Goal: Task Accomplishment & Management: Complete application form

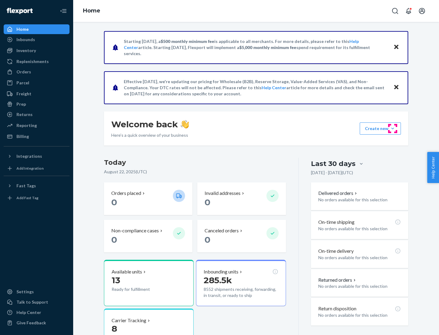
click at [393, 129] on button "Create new Create new inbound Create new order Create new product" at bounding box center [380, 129] width 41 height 12
click at [37, 40] on div "Inbounds" at bounding box center [36, 39] width 65 height 9
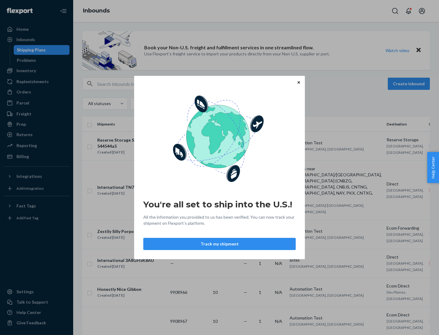
click at [219, 244] on button "Track my shipment" at bounding box center [219, 244] width 152 height 12
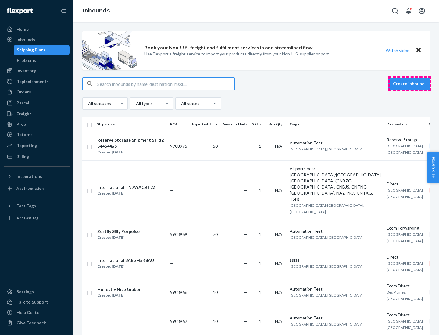
click at [410, 84] on button "Create inbound" at bounding box center [409, 84] width 42 height 12
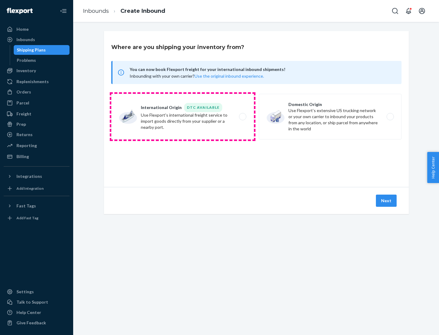
click at [183, 117] on label "International Origin DTC Available Use Flexport's international freight service…" at bounding box center [182, 117] width 143 height 46
click at [242, 117] on input "International Origin DTC Available Use Flexport's international freight service…" at bounding box center [244, 117] width 4 height 4
radio input "true"
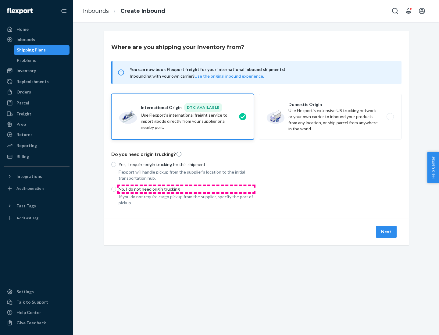
click at [186, 189] on p "No, I do not need origin trucking" at bounding box center [186, 189] width 135 height 6
click at [116, 189] on input "No, I do not need origin trucking" at bounding box center [113, 189] width 5 height 5
radio input "true"
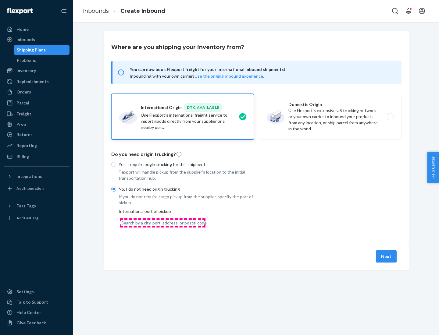
click at [162, 223] on div "Search by a city, port, address, or postal code" at bounding box center [163, 223] width 85 height 6
click at [122, 223] on input "Search by a city, port, address, or postal code" at bounding box center [121, 223] width 1 height 6
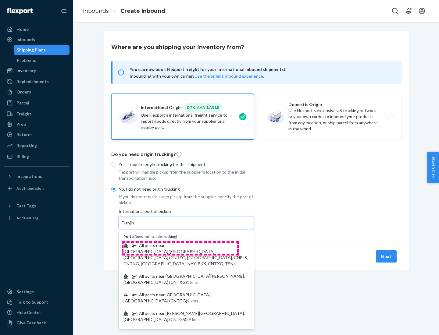
click at [180, 245] on span "| All ports near [GEOGRAPHIC_DATA]/[GEOGRAPHIC_DATA], [GEOGRAPHIC_DATA] (CNBZG,…" at bounding box center [185, 254] width 124 height 23
click at [135, 226] on input "Tianjin" at bounding box center [127, 223] width 13 height 6
type input "All ports near [GEOGRAPHIC_DATA]/[GEOGRAPHIC_DATA], [GEOGRAPHIC_DATA] (CNBZG, […"
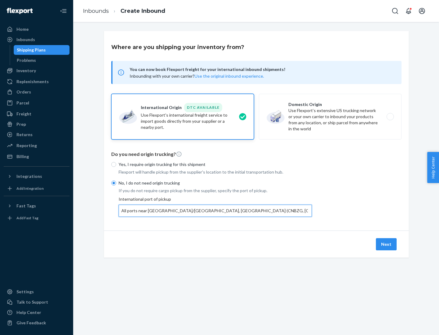
click at [387, 244] on button "Next" at bounding box center [386, 244] width 21 height 12
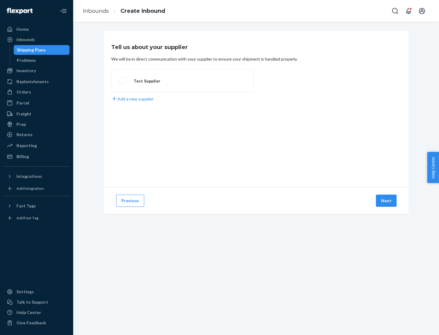
click at [183, 81] on label "Test Supplier" at bounding box center [182, 80] width 143 height 23
click at [123, 81] on input "Test Supplier" at bounding box center [121, 81] width 4 height 4
radio input "true"
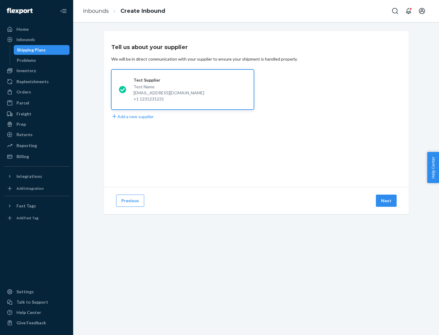
click at [387, 201] on button "Next" at bounding box center [386, 201] width 21 height 12
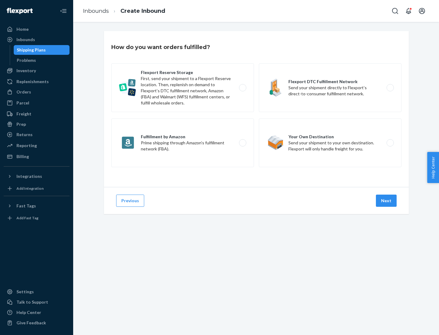
click at [256, 109] on div "Flexport Reserve Storage First, send your shipment to a Flexport Reserve locati…" at bounding box center [256, 115] width 290 height 105
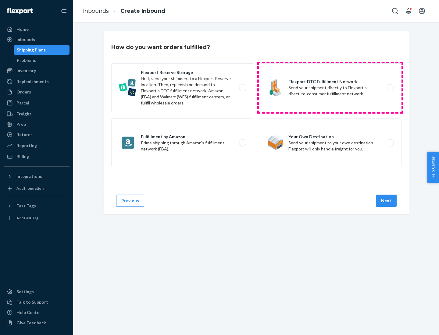
click at [330, 88] on label "Flexport DTC Fulfillment Network Send your shipment directly to Flexport’s dire…" at bounding box center [330, 87] width 143 height 49
click at [390, 88] on input "Flexport DTC Fulfillment Network Send your shipment directly to Flexport’s dire…" at bounding box center [392, 88] width 4 height 4
radio input "true"
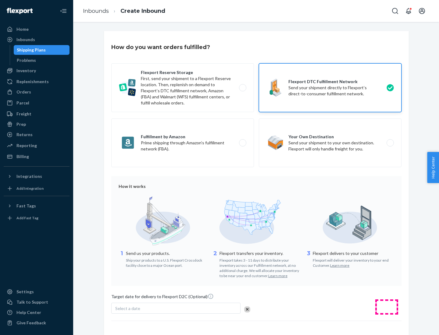
scroll to position [45, 0]
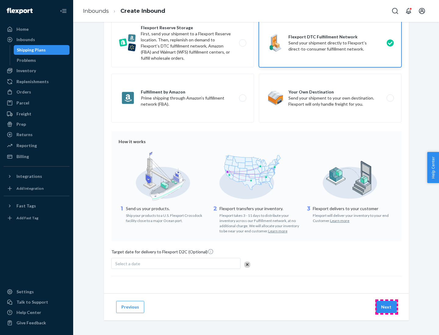
click at [387, 307] on button "Next" at bounding box center [386, 307] width 21 height 12
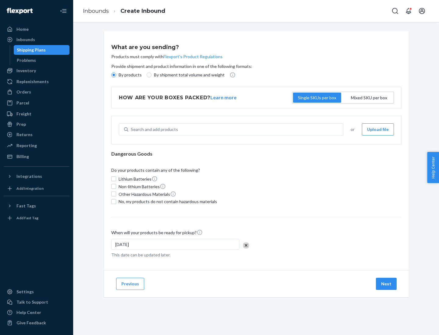
click at [130, 75] on p "By products" at bounding box center [130, 75] width 23 height 6
click at [116, 75] on input "By products" at bounding box center [113, 75] width 5 height 5
click at [153, 130] on div "Search and add products" at bounding box center [154, 130] width 47 height 6
click at [131, 130] on input "Search and add products" at bounding box center [131, 130] width 1 height 6
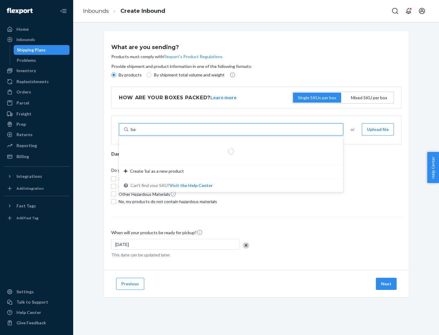
type input "basic"
click at [229, 144] on div "Basic Test Product 1" at bounding box center [229, 144] width 210 height 6
click at [141, 133] on input "basic" at bounding box center [136, 130] width 10 height 6
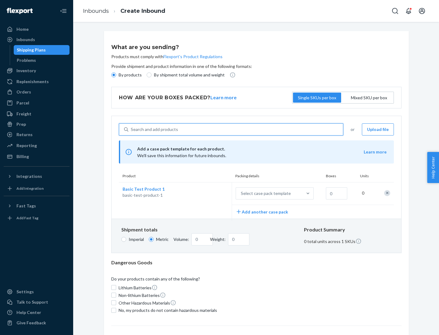
scroll to position [15, 0]
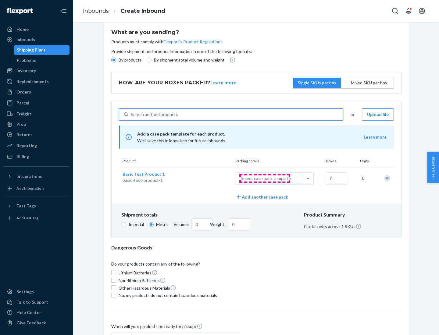
click at [265, 179] on div "Select case pack template" at bounding box center [266, 179] width 50 height 6
click at [211, 179] on input "Select case pack template" at bounding box center [211, 179] width 0 height 0
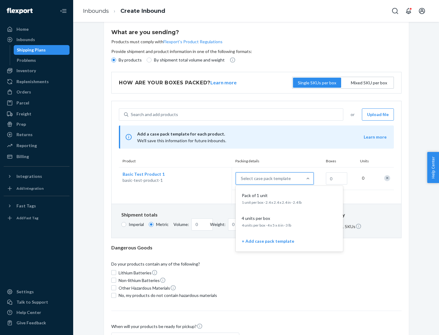
scroll to position [35, 0]
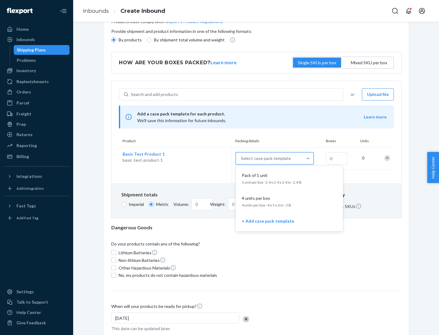
click at [289, 178] on div "Pack of 1 unit" at bounding box center [288, 176] width 98 height 6
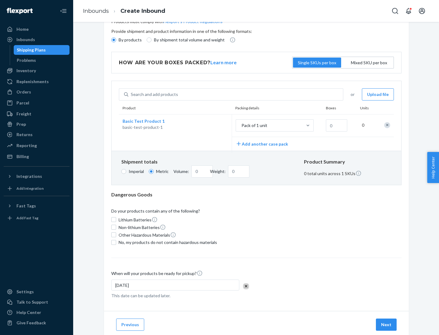
scroll to position [0, 0]
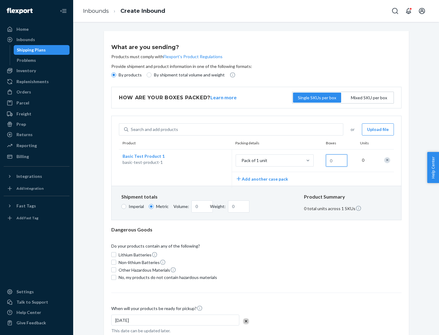
type input "1"
type input "1.09"
type input "10"
type input "10.89"
type input "0.02"
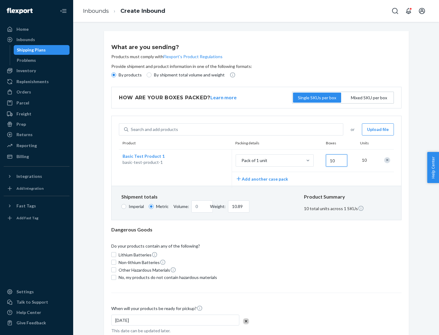
type input "108.86"
type input "1000"
type input "0.23"
type input "1088.62"
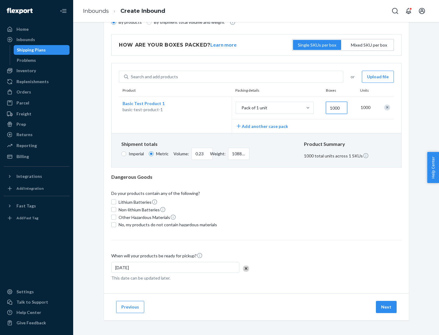
type input "1000"
click at [167, 225] on span "No, my products do not contain hazardous materials" at bounding box center [168, 225] width 98 height 6
click at [116, 225] on input "No, my products do not contain hazardous materials" at bounding box center [113, 225] width 5 height 5
checkbox input "true"
click at [387, 307] on button "Next" at bounding box center [386, 307] width 21 height 12
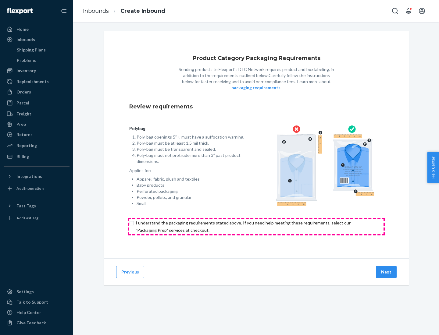
click at [256, 226] on input "checkbox" at bounding box center [256, 226] width 254 height 15
checkbox input "true"
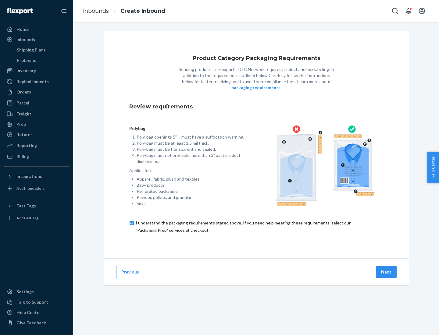
click at [387, 272] on button "Next" at bounding box center [386, 272] width 21 height 12
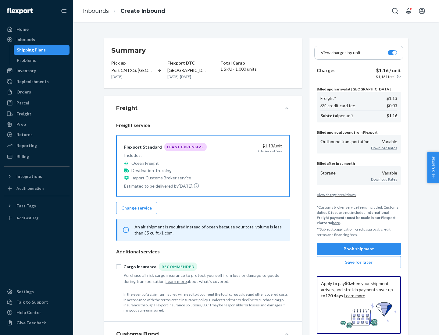
scroll to position [70, 0]
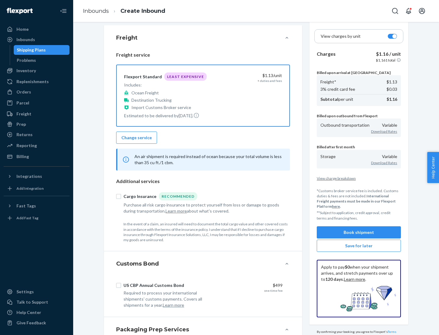
click at [359, 232] on button "Book shipment" at bounding box center [359, 232] width 84 height 12
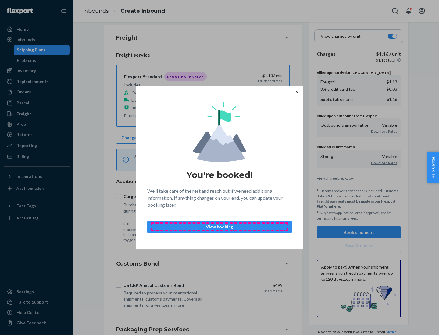
click at [219, 227] on p "View booking" at bounding box center [219, 227] width 134 height 6
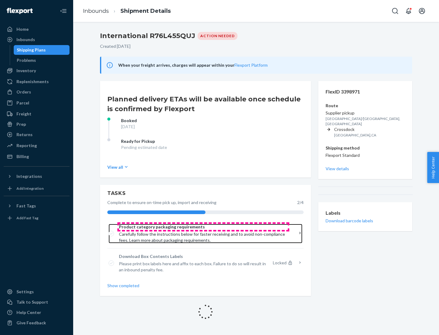
click at [203, 227] on span "Product category packaging requirements" at bounding box center [203, 227] width 169 height 6
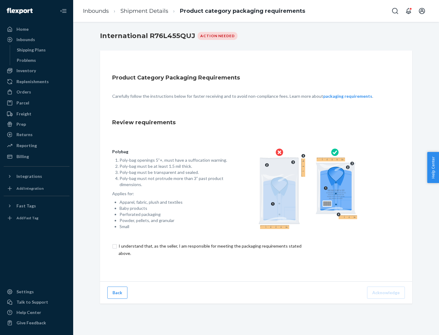
click at [209, 250] on input "checkbox" at bounding box center [213, 250] width 203 height 15
checkbox input "true"
click at [387, 293] on button "Acknowledge" at bounding box center [386, 293] width 38 height 12
